Goal: Information Seeking & Learning: Understand process/instructions

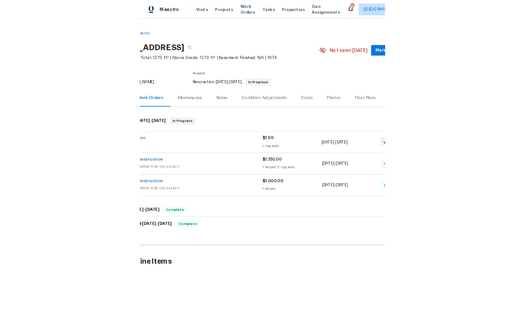
scroll to position [0, 51]
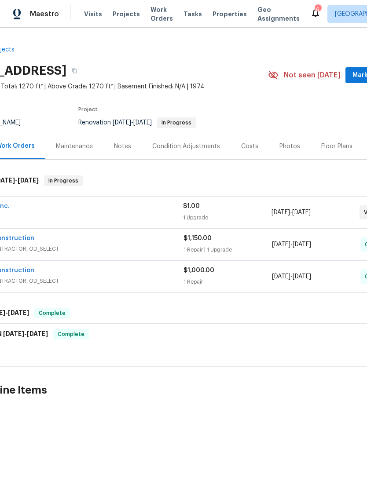
click at [234, 248] on div "1 Repair | 1 Upgrade" at bounding box center [228, 250] width 88 height 9
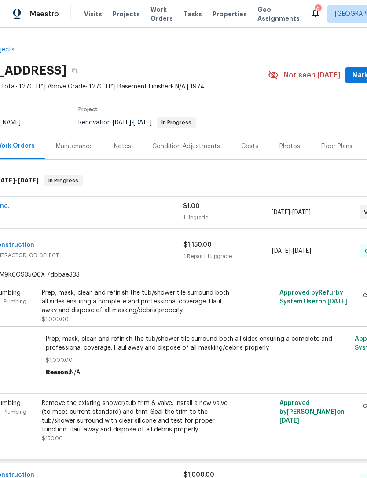
click at [96, 258] on span "GENERAL_CONTRACTOR, OD_SELECT" at bounding box center [73, 255] width 221 height 9
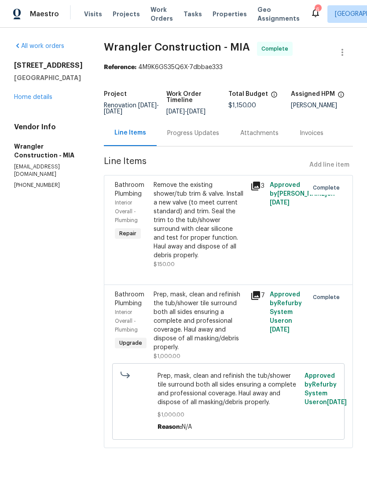
click at [251, 291] on icon at bounding box center [255, 295] width 9 height 9
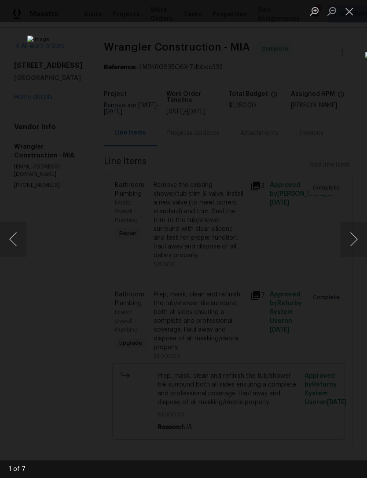
click at [350, 243] on button "Next image" at bounding box center [354, 239] width 26 height 35
click at [350, 236] on button "Next image" at bounding box center [354, 239] width 26 height 35
click at [355, 232] on button "Next image" at bounding box center [354, 239] width 26 height 35
click at [355, 239] on button "Next image" at bounding box center [354, 239] width 26 height 35
click at [351, 243] on button "Next image" at bounding box center [354, 239] width 26 height 35
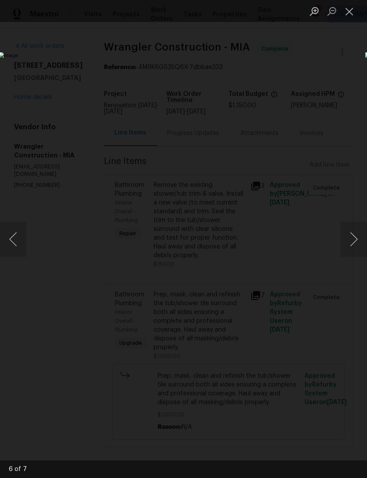
click at [350, 235] on button "Next image" at bounding box center [354, 239] width 26 height 35
click at [46, 219] on img "Lightbox" at bounding box center [141, 239] width 287 height 374
click at [19, 225] on button "Previous image" at bounding box center [13, 239] width 26 height 35
click at [347, 241] on button "Next image" at bounding box center [354, 239] width 26 height 35
click at [361, 233] on button "Next image" at bounding box center [354, 239] width 26 height 35
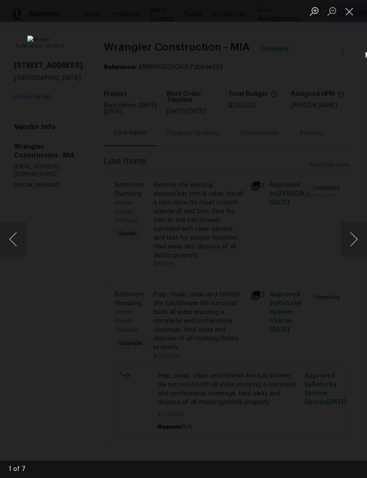
click at [17, 262] on div "Lightbox" at bounding box center [183, 239] width 367 height 478
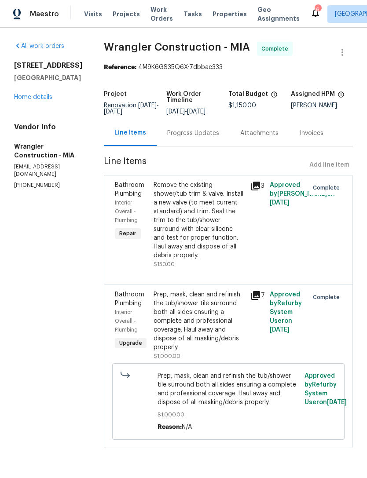
click at [214, 294] on div "Prep, mask, clean and refinish the tub/shower tile surround both all sides ensu…" at bounding box center [200, 321] width 92 height 62
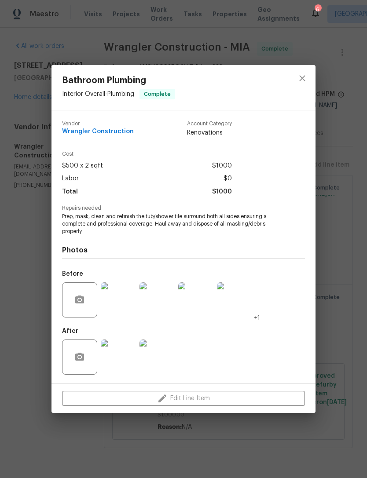
click at [237, 298] on img at bounding box center [234, 300] width 35 height 35
